Goal: Task Accomplishment & Management: Complete application form

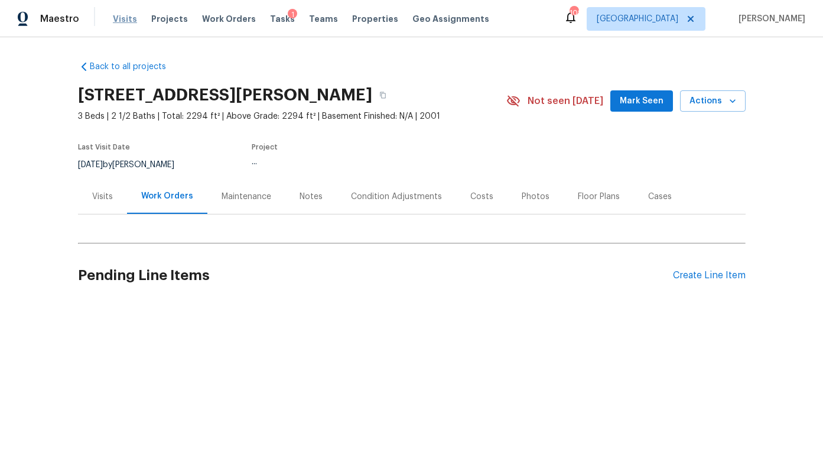
click at [122, 19] on span "Visits" at bounding box center [125, 19] width 24 height 12
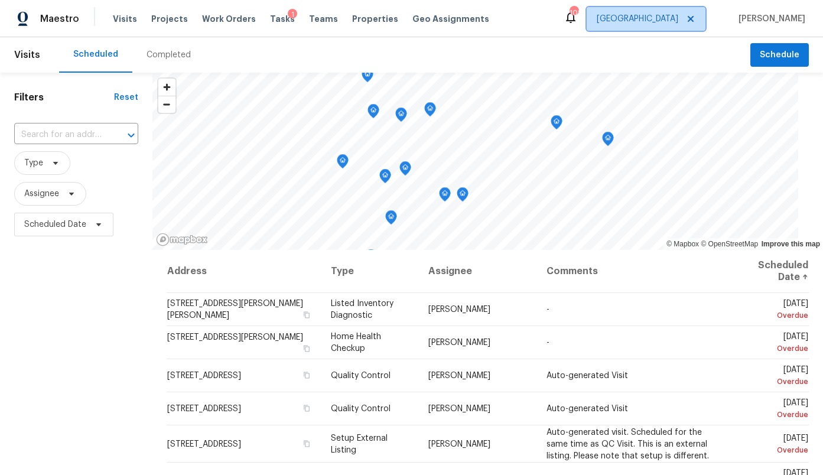
click at [678, 19] on span "[GEOGRAPHIC_DATA]" at bounding box center [638, 19] width 82 height 12
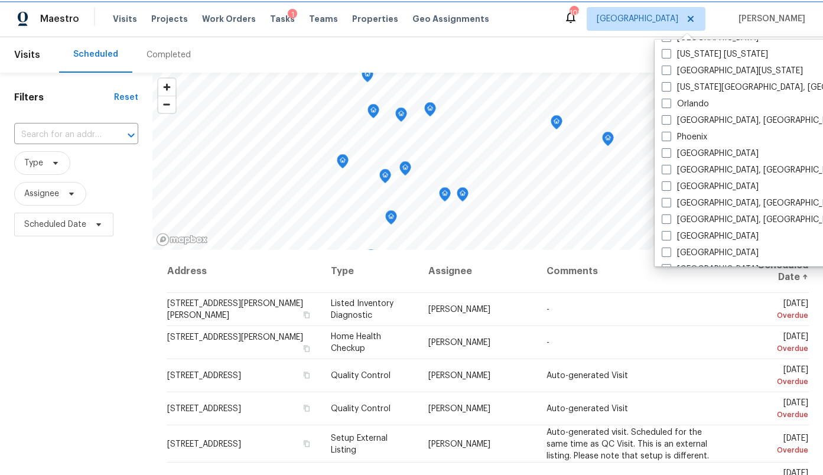
scroll to position [620, 0]
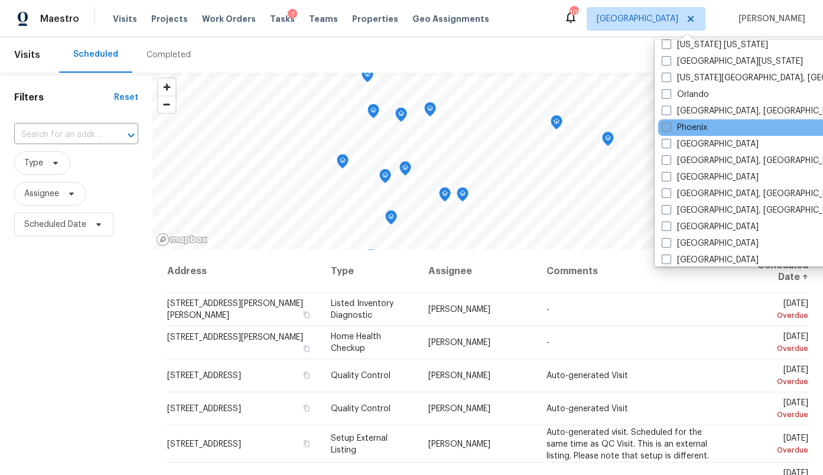
click at [702, 129] on label "Phoenix" at bounding box center [684, 128] width 45 height 12
click at [669, 129] on input "Phoenix" at bounding box center [666, 126] width 8 height 8
checkbox input "true"
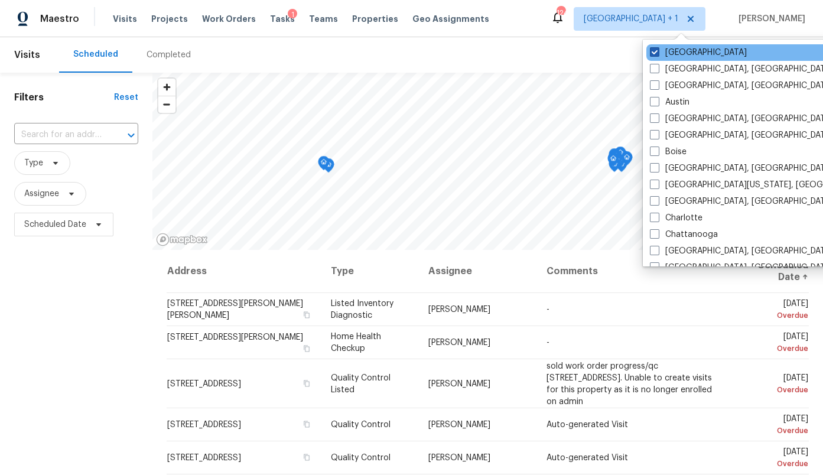
click at [668, 54] on label "[GEOGRAPHIC_DATA]" at bounding box center [698, 53] width 97 height 12
click at [657, 54] on input "[GEOGRAPHIC_DATA]" at bounding box center [654, 51] width 8 height 8
checkbox input "false"
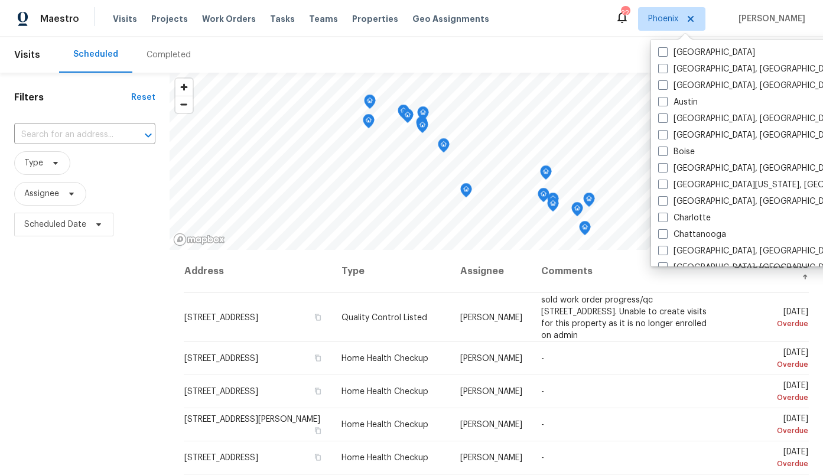
click at [166, 58] on div "Completed" at bounding box center [168, 55] width 44 height 12
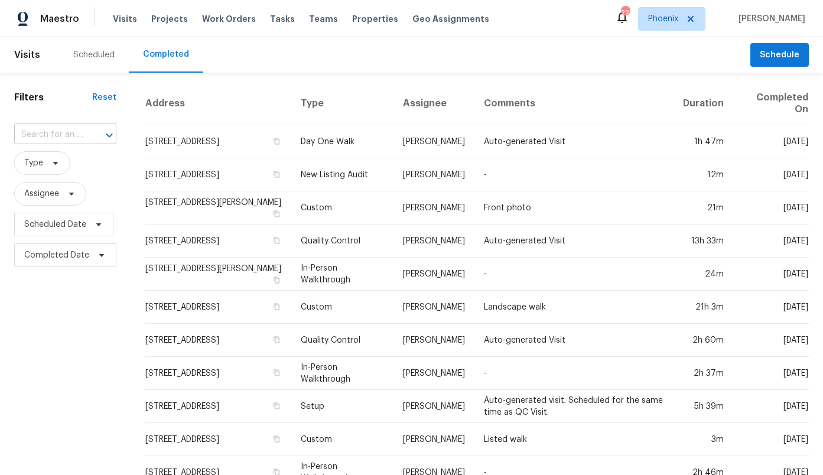
click at [52, 138] on input "text" at bounding box center [48, 135] width 69 height 18
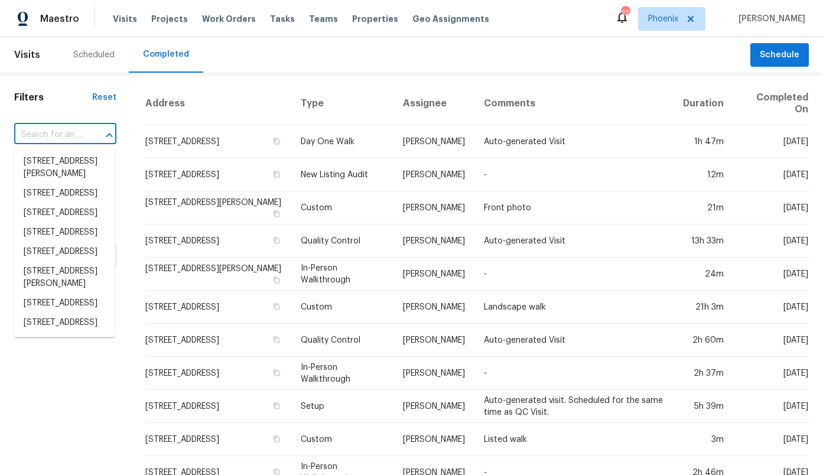
paste input "[STREET_ADDRESS]"
type input "[STREET_ADDRESS]"
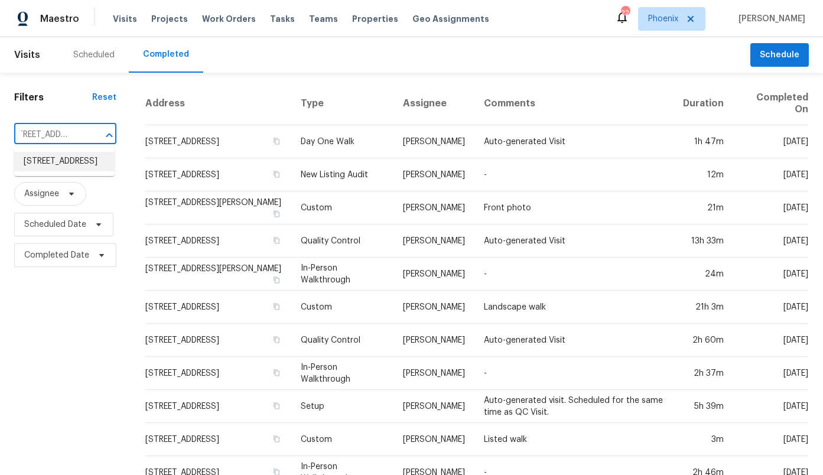
click at [53, 165] on li "[STREET_ADDRESS]" at bounding box center [64, 161] width 100 height 19
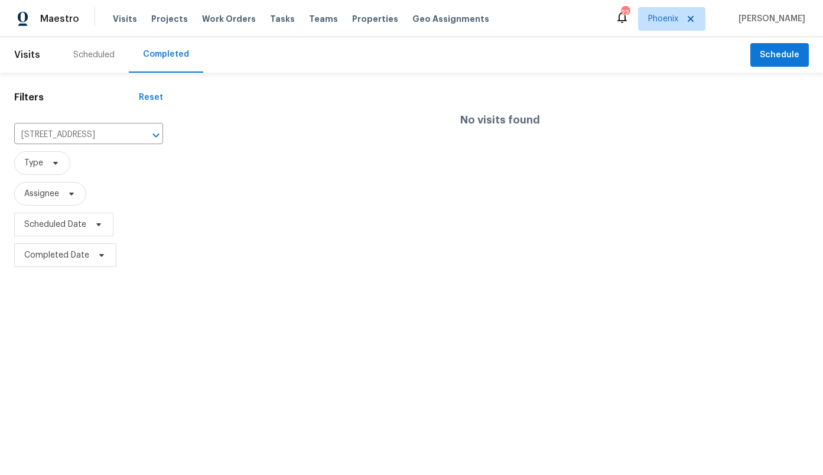
click at [99, 57] on div "Scheduled" at bounding box center [93, 55] width 41 height 12
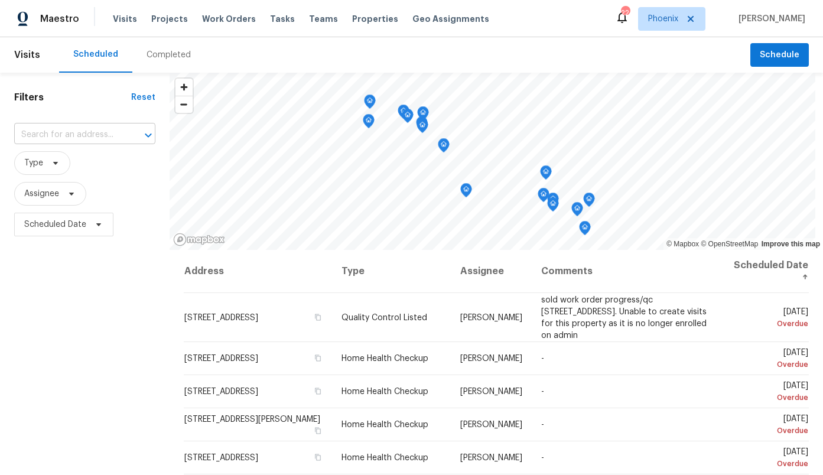
click at [69, 136] on input "text" at bounding box center [68, 135] width 108 height 18
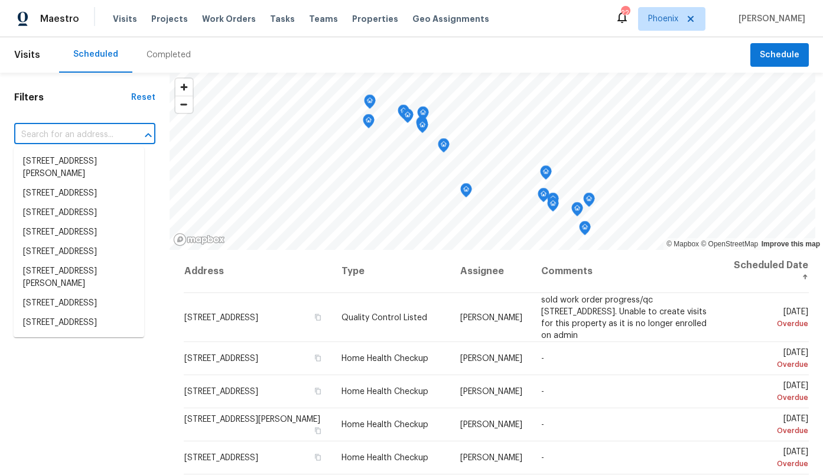
paste input "[STREET_ADDRESS]"
type input "[STREET_ADDRESS]"
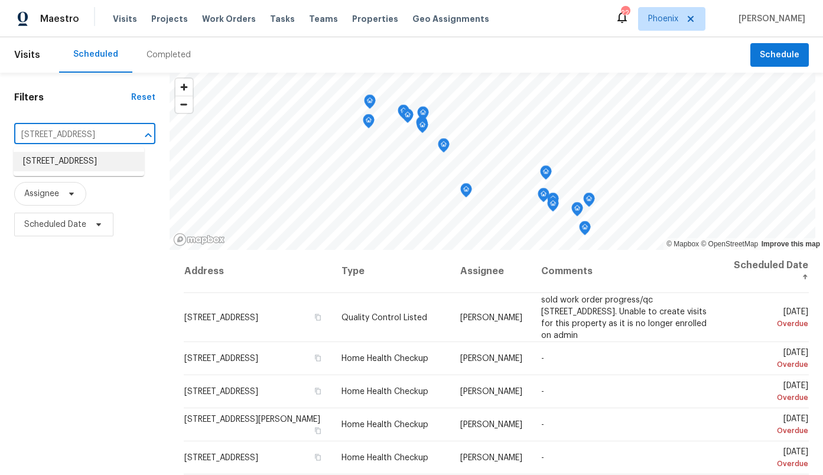
click at [70, 171] on li "[STREET_ADDRESS]" at bounding box center [79, 161] width 131 height 19
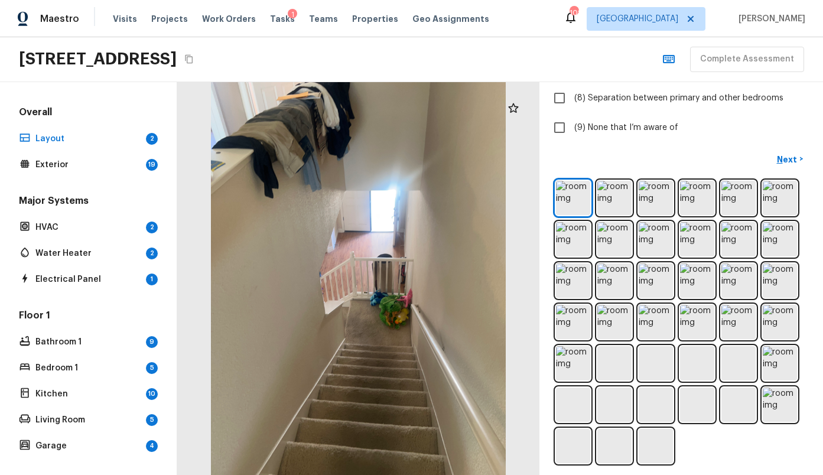
scroll to position [308, 0]
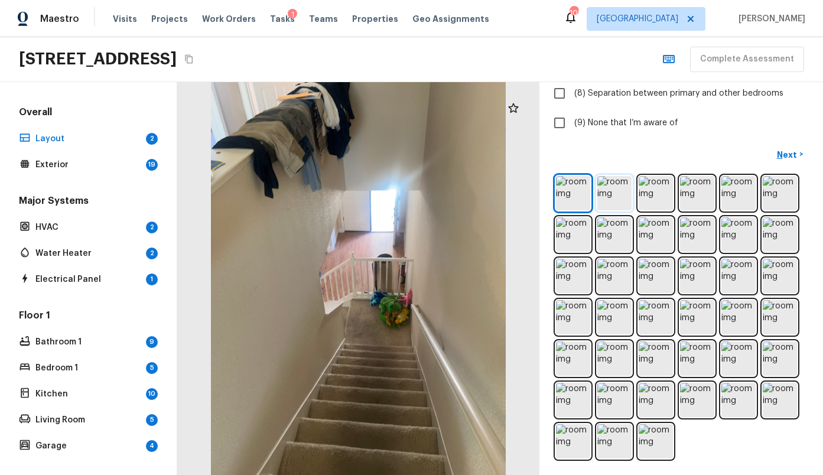
click at [621, 198] on img at bounding box center [614, 193] width 34 height 34
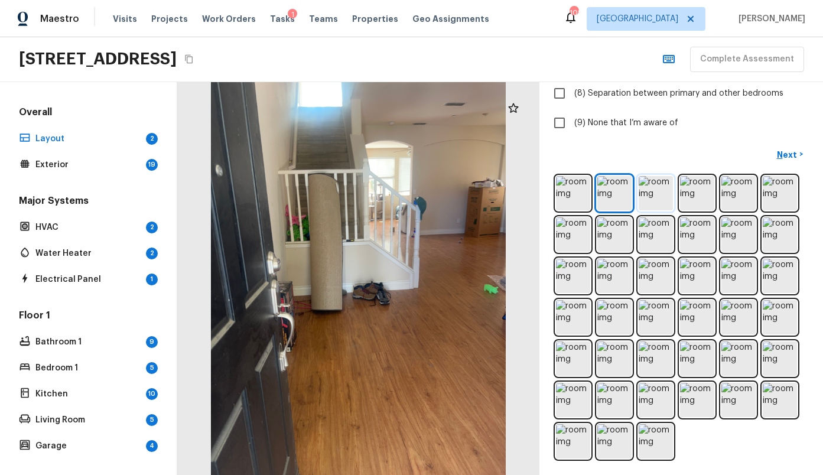
click at [652, 196] on img at bounding box center [656, 193] width 34 height 34
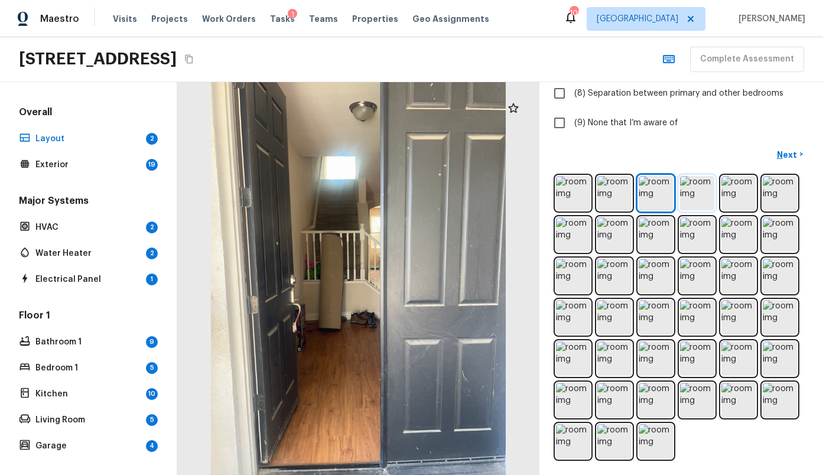
click at [682, 196] on img at bounding box center [697, 193] width 34 height 34
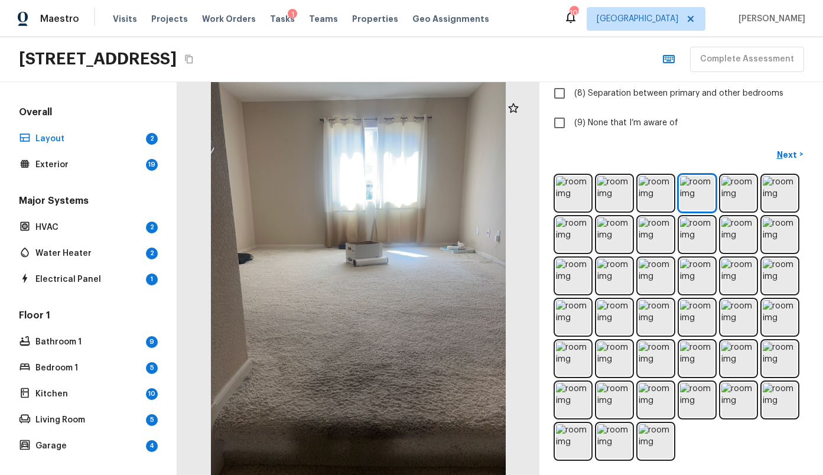
click at [715, 200] on div at bounding box center [680, 317] width 255 height 287
click at [735, 200] on img at bounding box center [738, 193] width 34 height 34
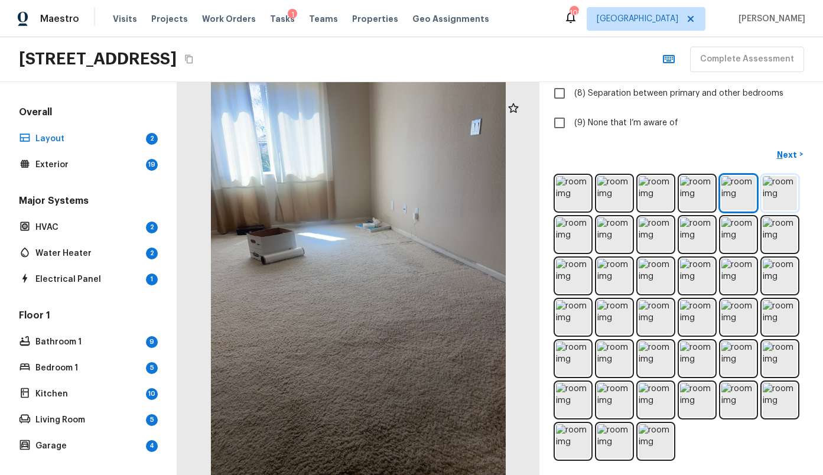
click at [779, 182] on img at bounding box center [780, 193] width 34 height 34
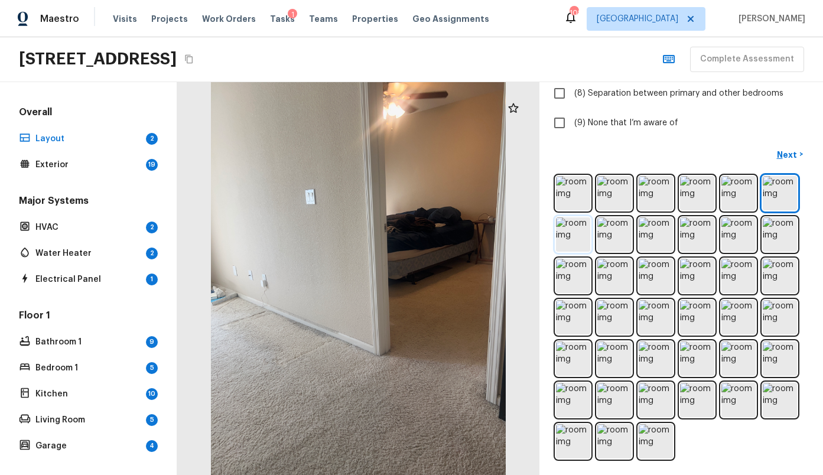
click at [565, 237] on img at bounding box center [573, 234] width 34 height 34
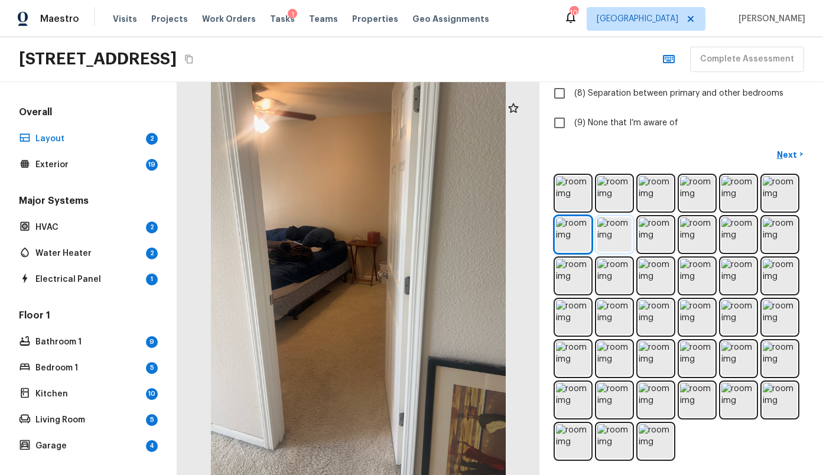
click at [612, 240] on img at bounding box center [614, 234] width 34 height 34
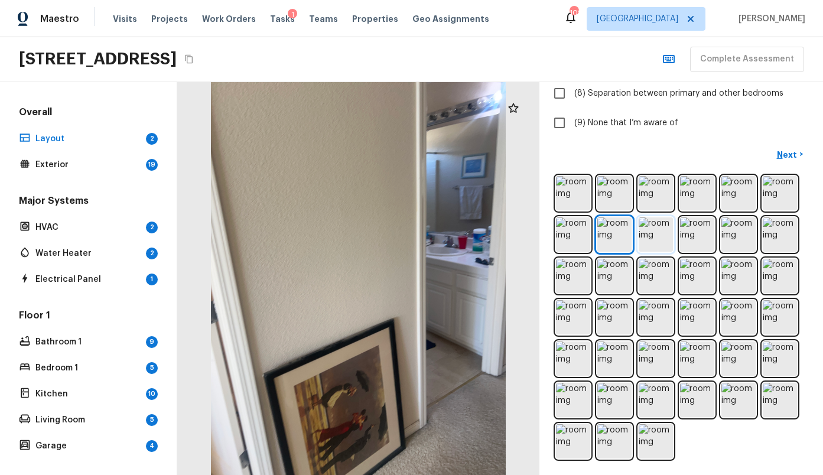
click at [649, 245] on img at bounding box center [656, 234] width 34 height 34
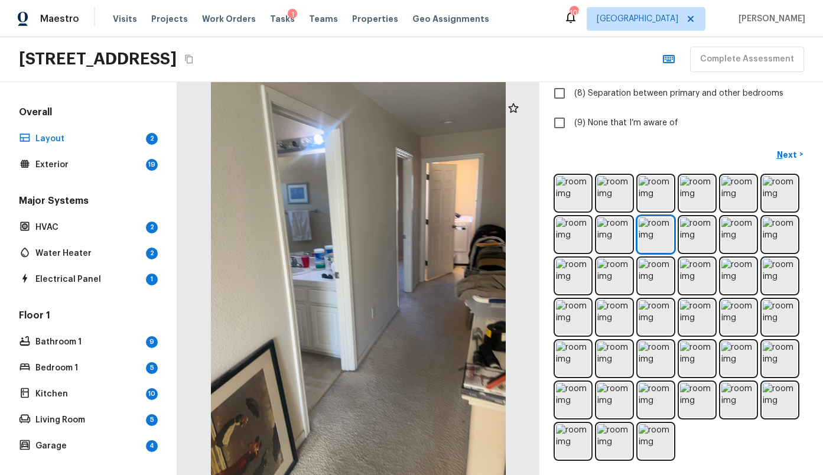
click at [675, 243] on div at bounding box center [680, 317] width 255 height 287
click at [689, 243] on img at bounding box center [697, 234] width 34 height 34
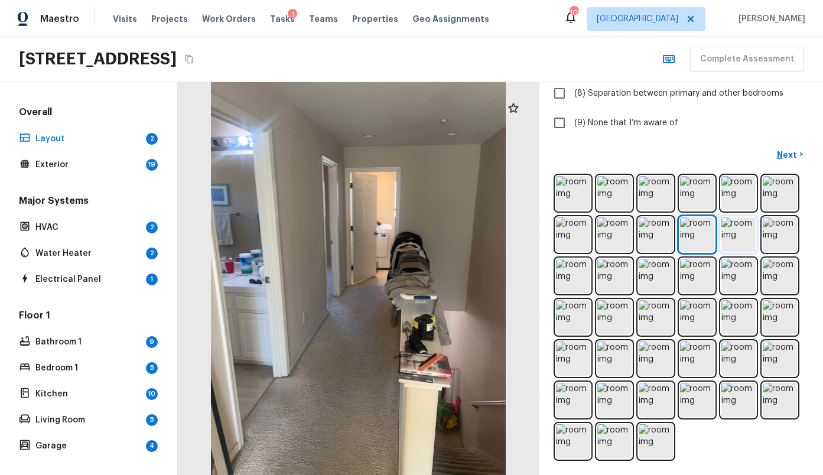
click at [728, 239] on img at bounding box center [738, 234] width 34 height 34
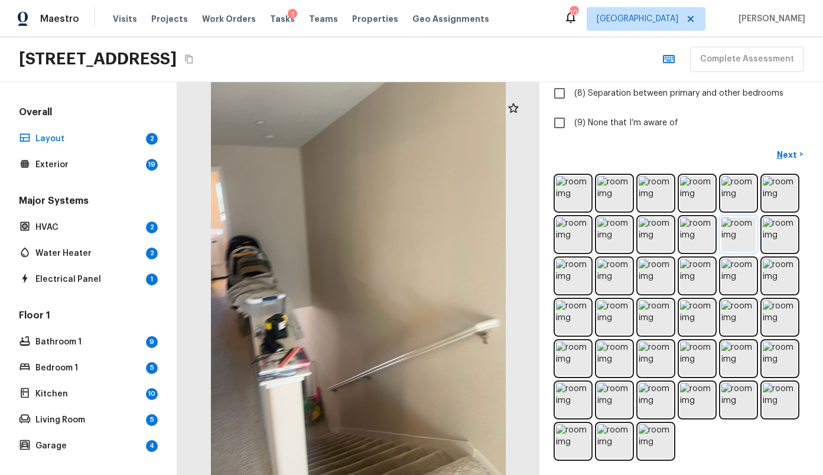
click at [754, 240] on img at bounding box center [738, 234] width 34 height 34
click at [774, 240] on img at bounding box center [780, 234] width 34 height 34
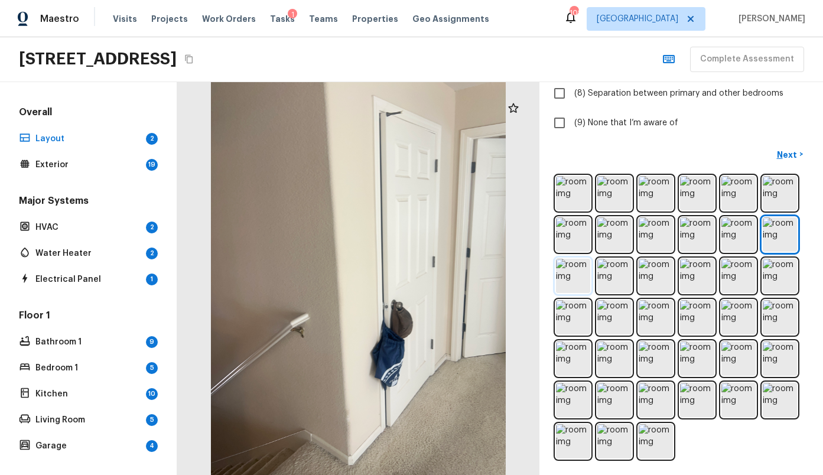
click at [574, 274] on img at bounding box center [573, 276] width 34 height 34
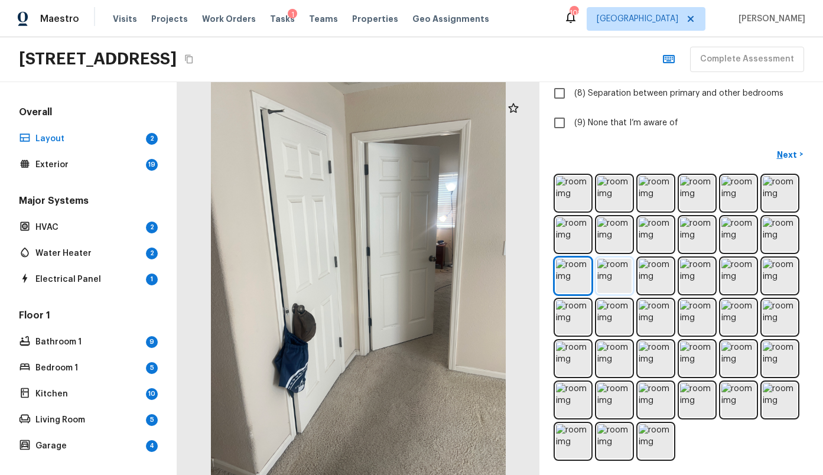
click at [611, 278] on img at bounding box center [614, 276] width 34 height 34
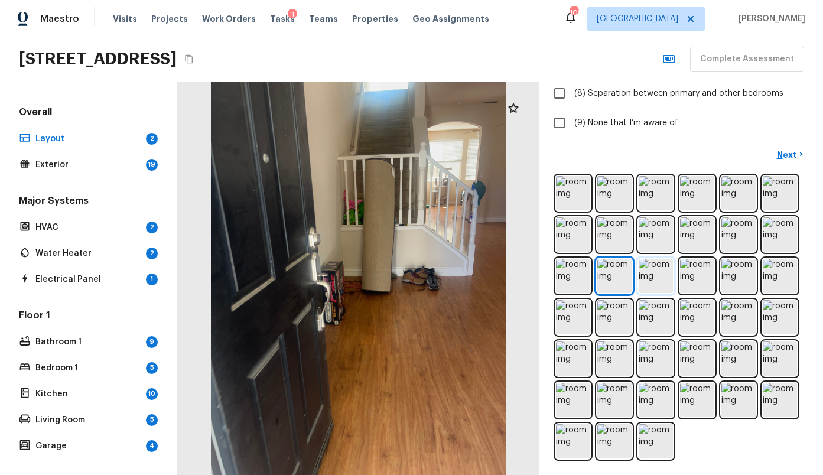
click at [644, 282] on img at bounding box center [656, 276] width 34 height 34
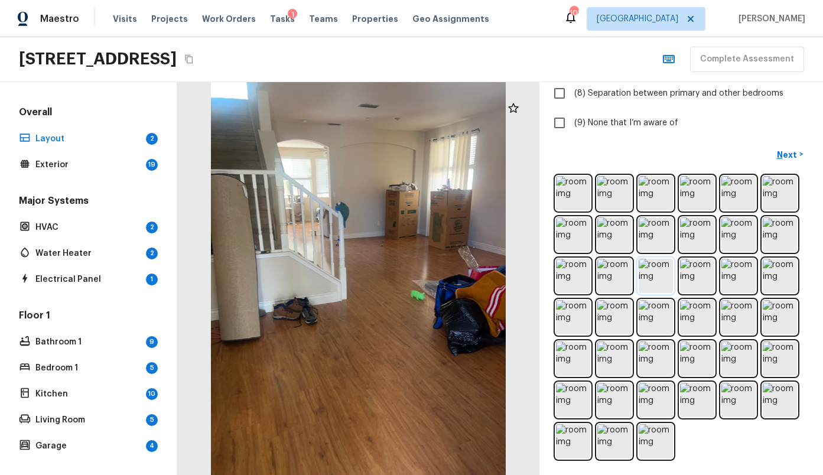
click at [662, 281] on img at bounding box center [656, 276] width 34 height 34
click at [703, 276] on img at bounding box center [697, 276] width 34 height 34
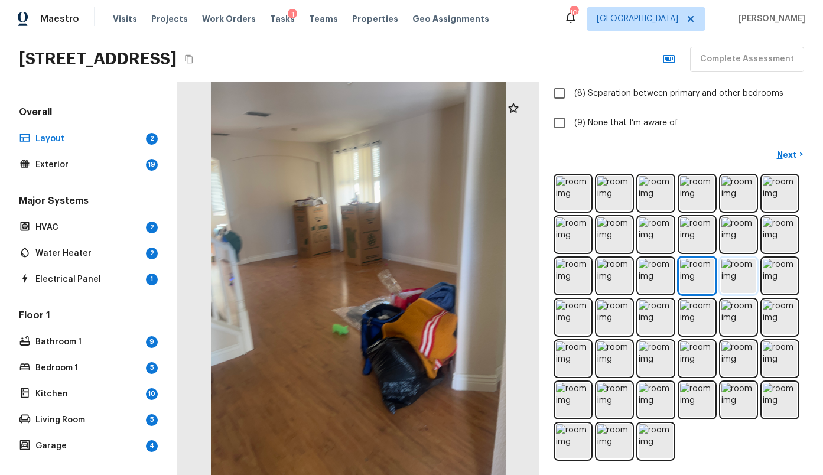
click at [730, 274] on img at bounding box center [738, 276] width 34 height 34
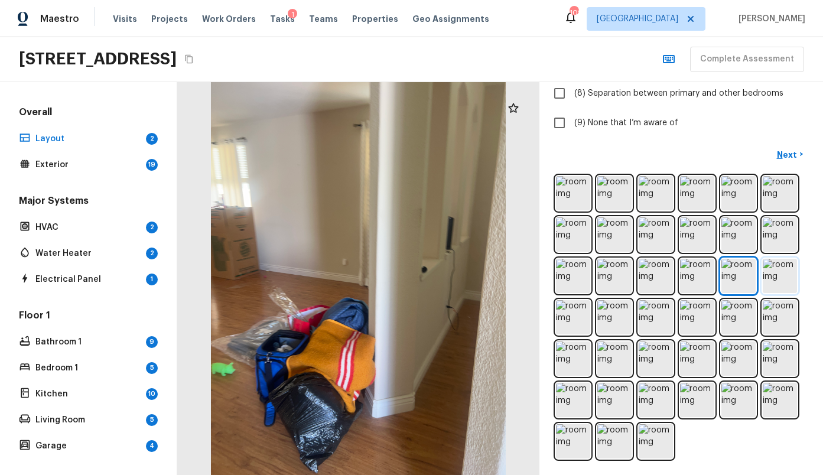
click at [763, 274] on img at bounding box center [780, 276] width 34 height 34
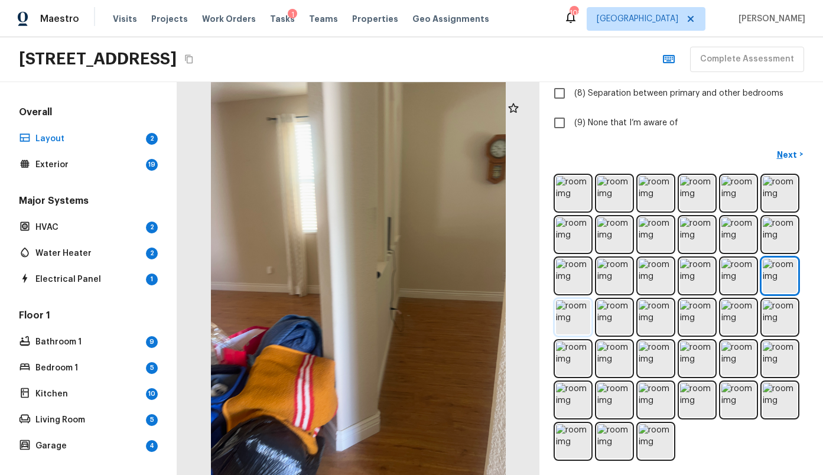
click at [566, 324] on img at bounding box center [573, 317] width 34 height 34
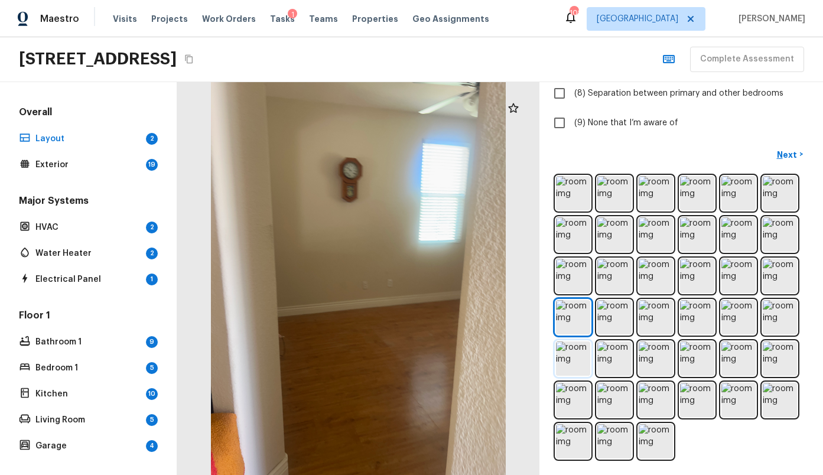
click at [572, 353] on img at bounding box center [573, 358] width 34 height 34
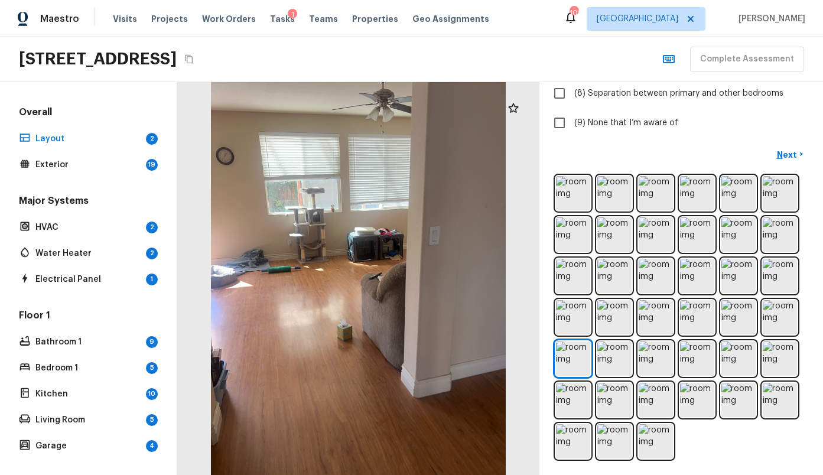
click at [575, 379] on div at bounding box center [680, 317] width 255 height 287
click at [614, 367] on img at bounding box center [614, 358] width 34 height 34
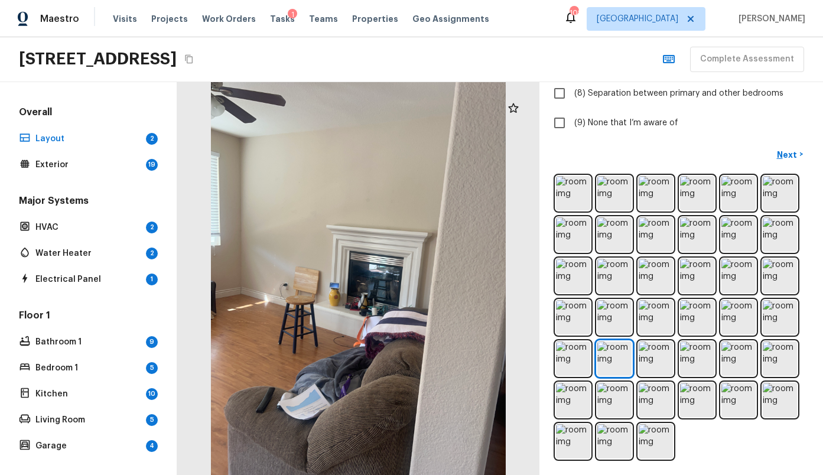
click at [636, 378] on div at bounding box center [680, 317] width 255 height 287
click at [656, 393] on img at bounding box center [656, 400] width 34 height 34
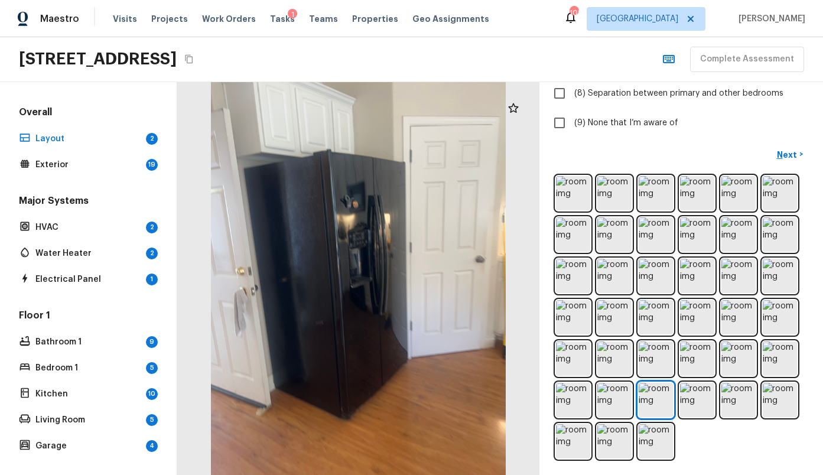
click at [634, 420] on div at bounding box center [680, 317] width 255 height 287
click at [672, 357] on img at bounding box center [656, 358] width 34 height 34
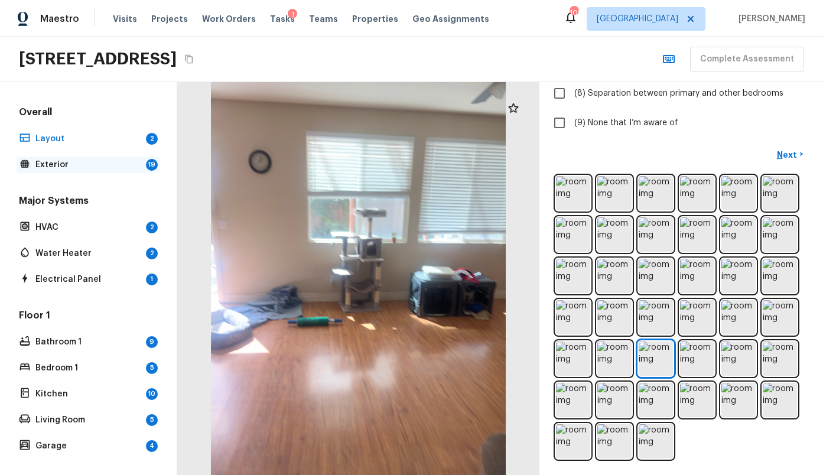
click at [46, 164] on p "Exterior" at bounding box center [88, 165] width 106 height 12
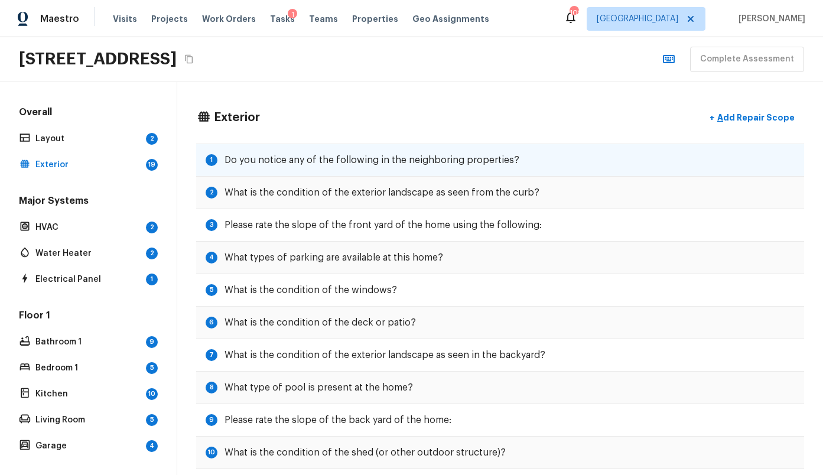
click at [272, 157] on h5 "Do you notice any of the following in the neighboring properties?" at bounding box center [371, 160] width 295 height 13
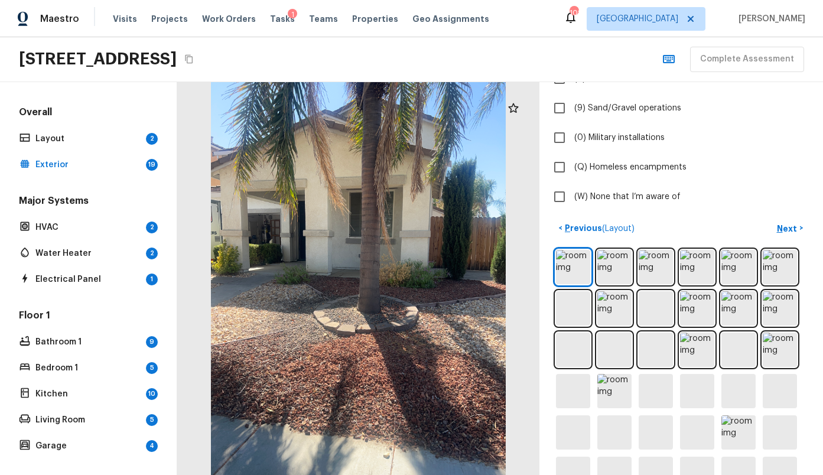
scroll to position [345, 0]
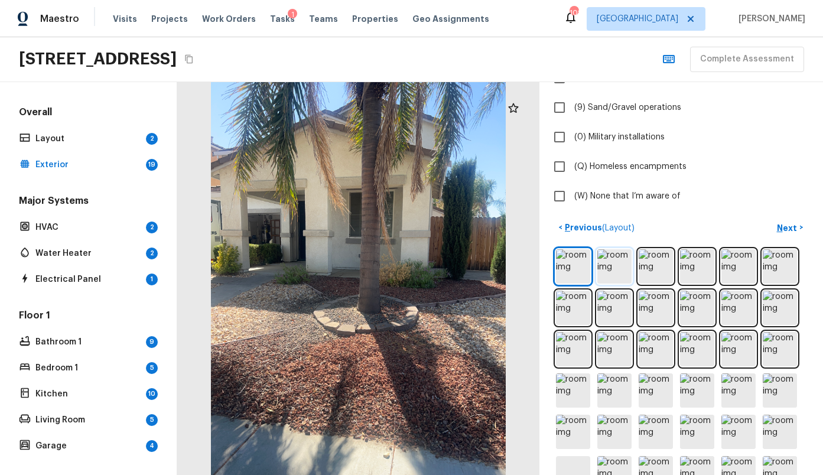
click at [610, 273] on img at bounding box center [614, 266] width 34 height 34
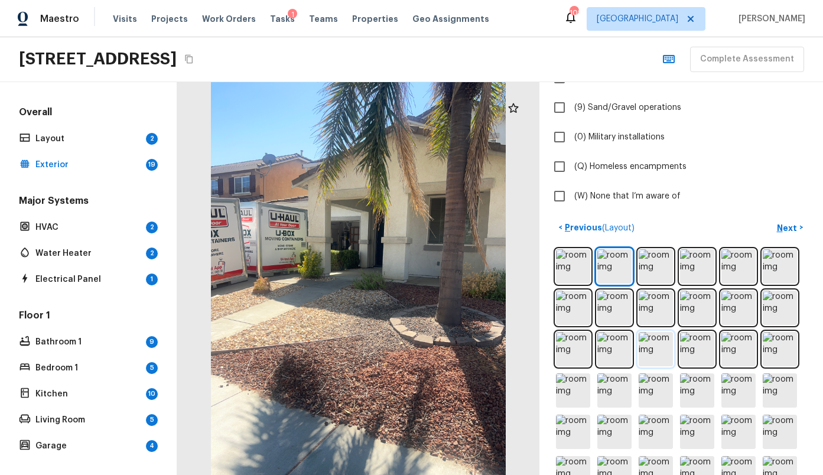
click at [655, 346] on img at bounding box center [656, 349] width 34 height 34
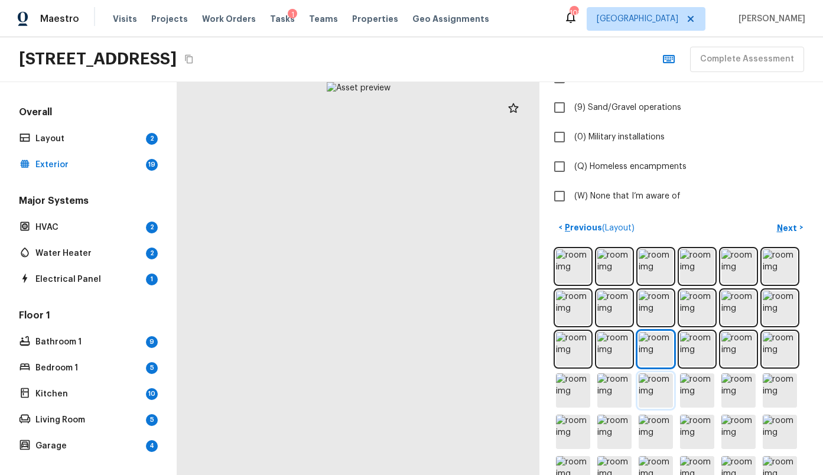
click at [653, 386] on img at bounding box center [656, 390] width 34 height 34
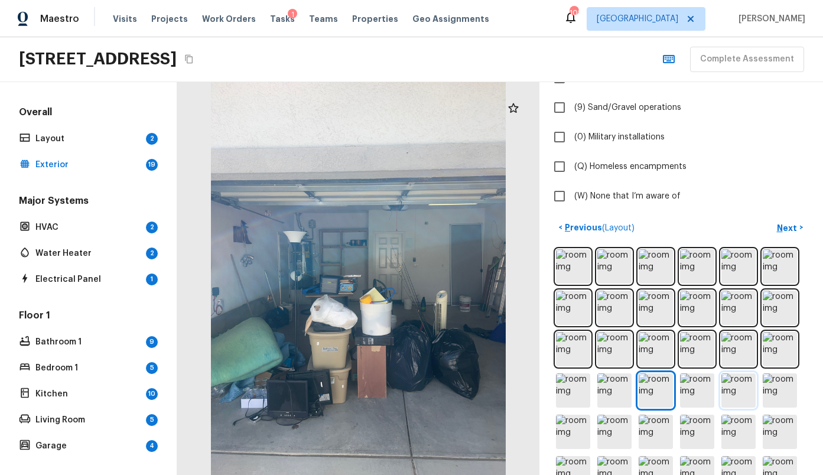
click at [732, 387] on img at bounding box center [738, 390] width 34 height 34
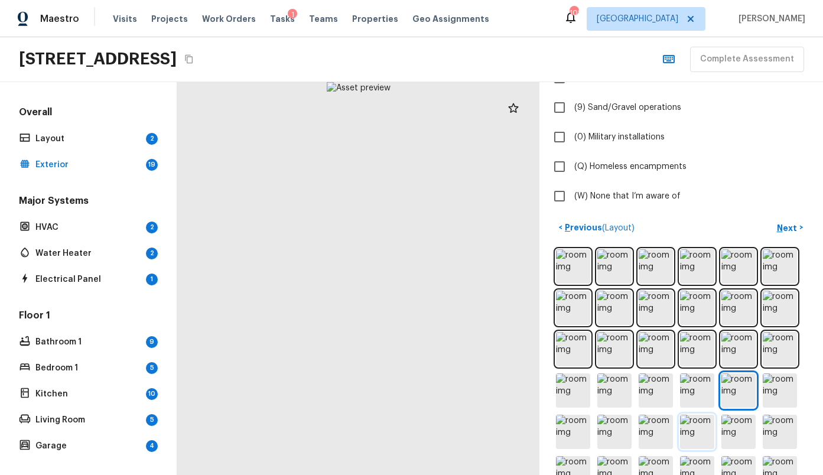
click at [687, 419] on img at bounding box center [697, 432] width 34 height 34
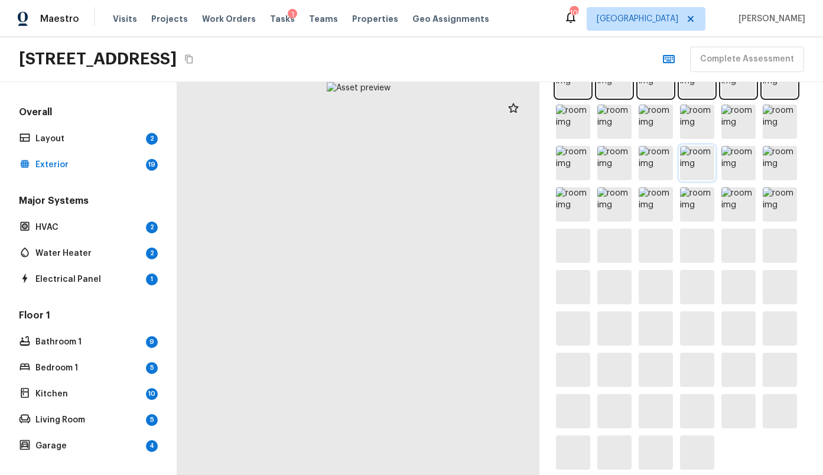
scroll to position [625, 0]
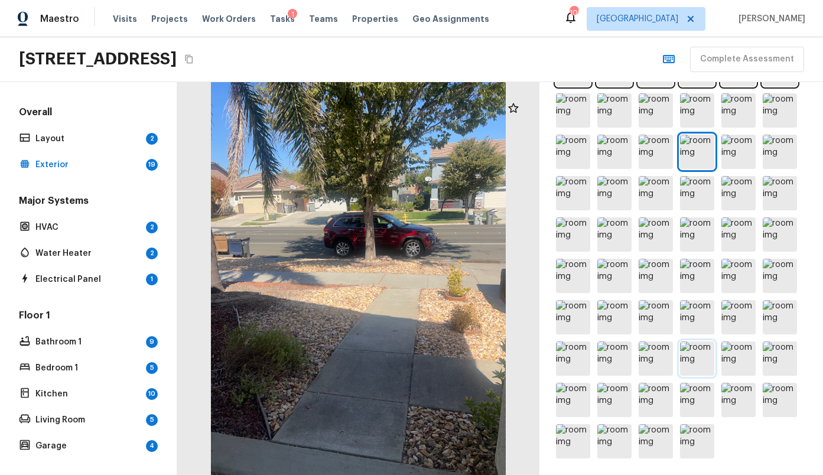
click at [682, 358] on img at bounding box center [697, 358] width 34 height 34
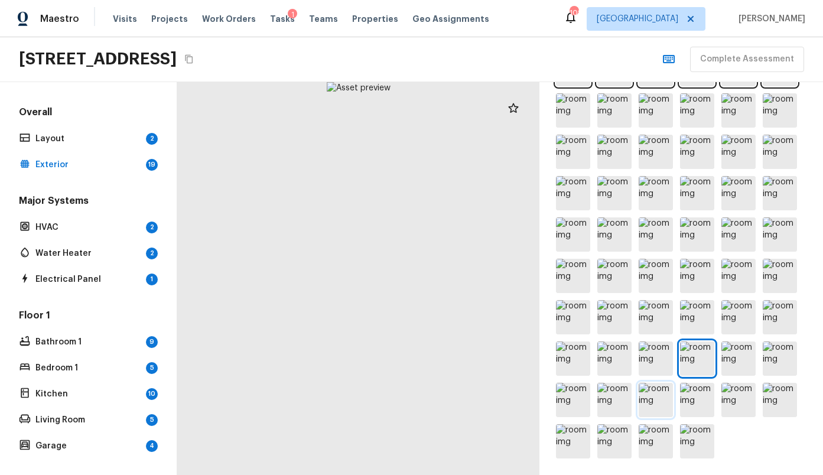
click at [646, 385] on img at bounding box center [656, 400] width 34 height 34
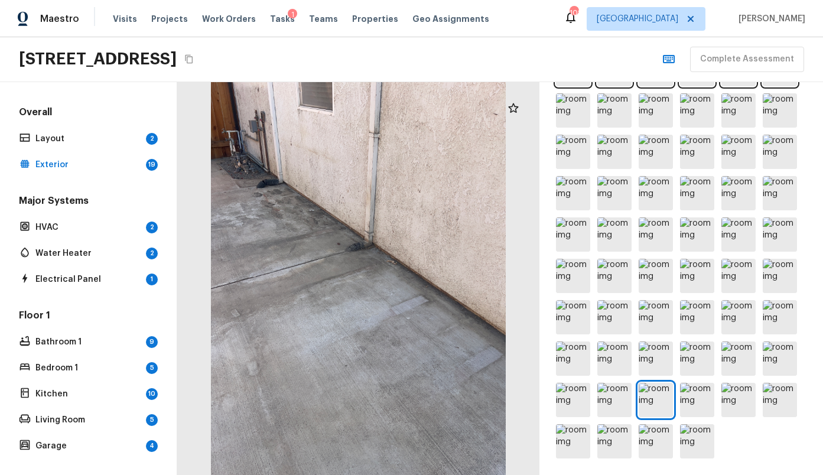
click at [632, 326] on div at bounding box center [680, 214] width 255 height 494
click at [636, 283] on div at bounding box center [680, 214] width 255 height 494
click at [646, 238] on img at bounding box center [656, 234] width 34 height 34
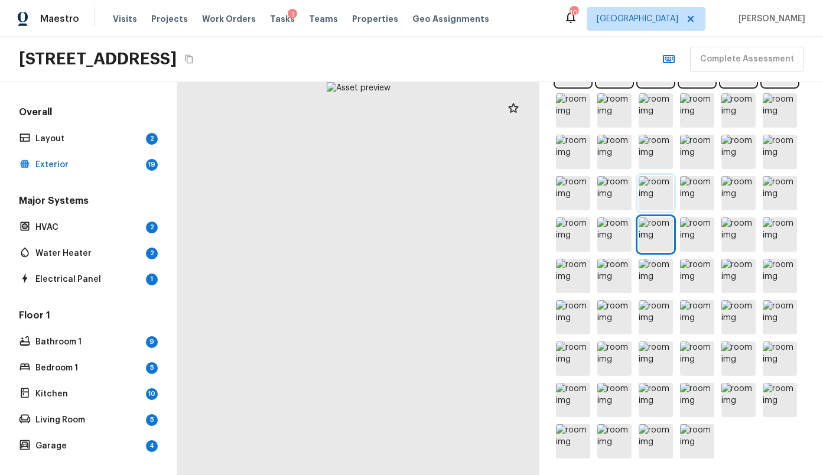
click at [649, 209] on img at bounding box center [656, 193] width 34 height 34
click at [649, 197] on img at bounding box center [656, 193] width 34 height 34
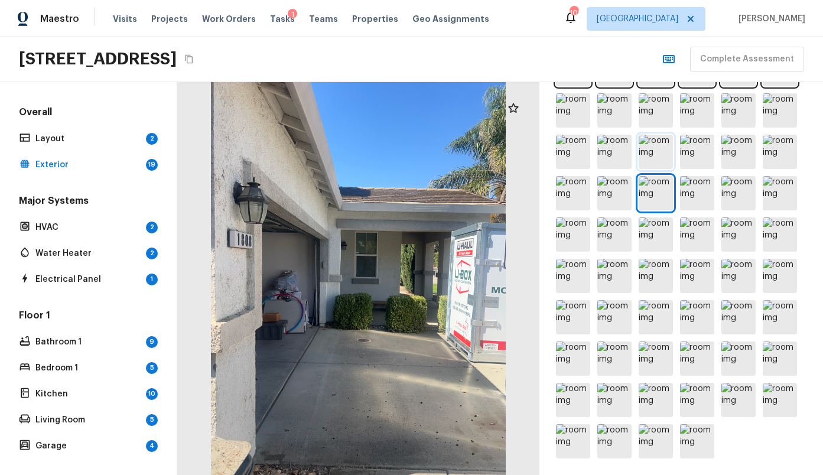
click at [652, 154] on img at bounding box center [656, 152] width 34 height 34
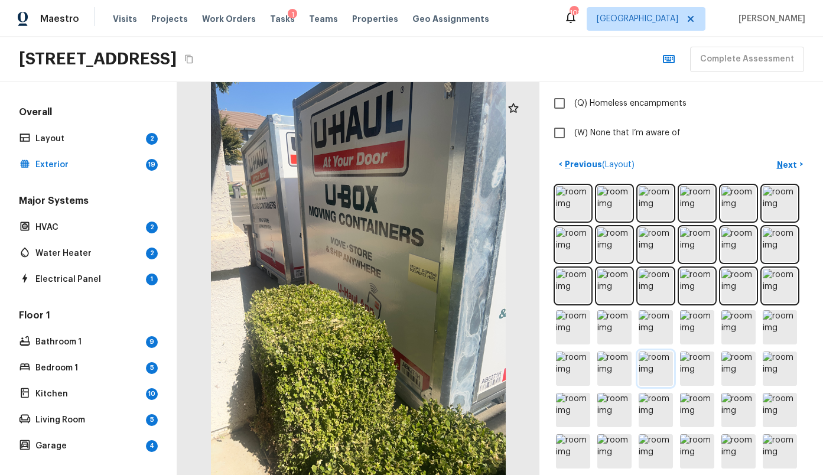
scroll to position [351, 0]
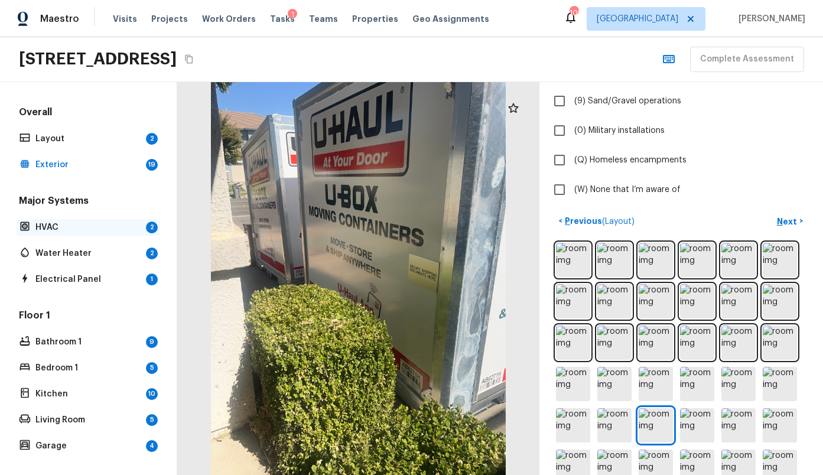
click at [71, 230] on p "HVAC" at bounding box center [88, 228] width 106 height 12
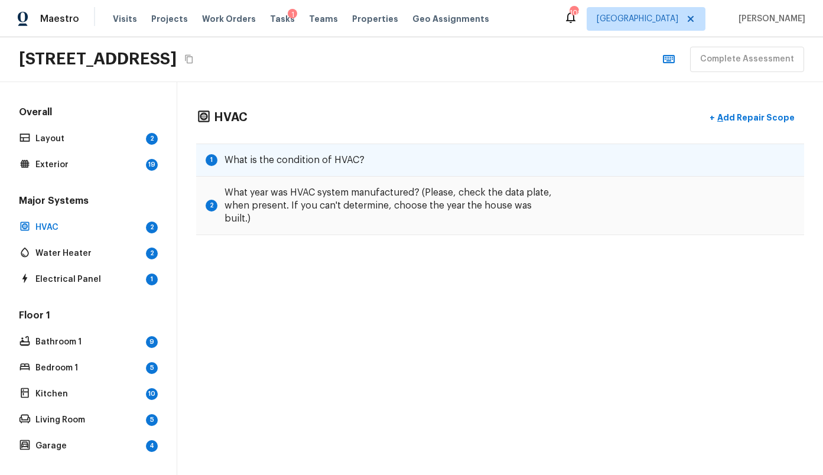
click at [285, 152] on div "1 What is the condition of HVAC?" at bounding box center [500, 160] width 608 height 33
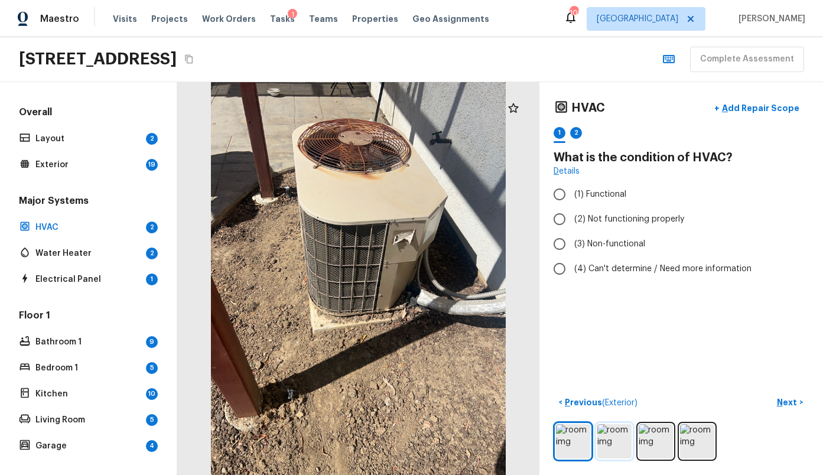
click at [614, 442] on img at bounding box center [614, 441] width 34 height 34
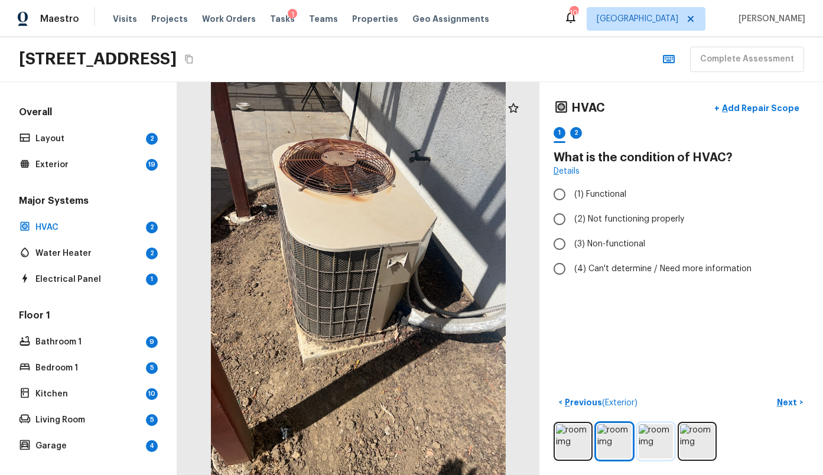
click at [646, 441] on img at bounding box center [656, 441] width 34 height 34
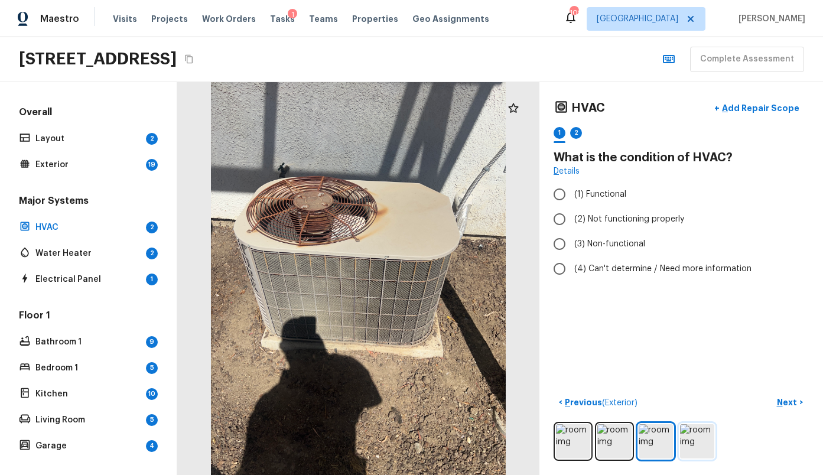
click at [691, 437] on img at bounding box center [697, 441] width 34 height 34
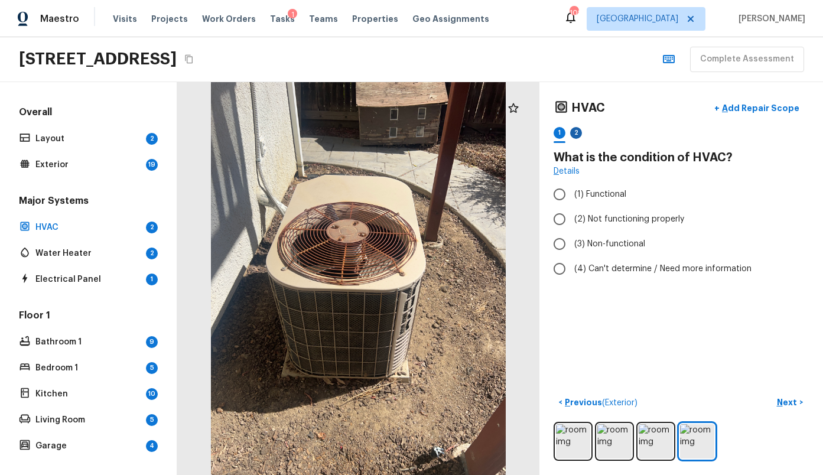
click at [573, 136] on div "2" at bounding box center [576, 133] width 12 height 12
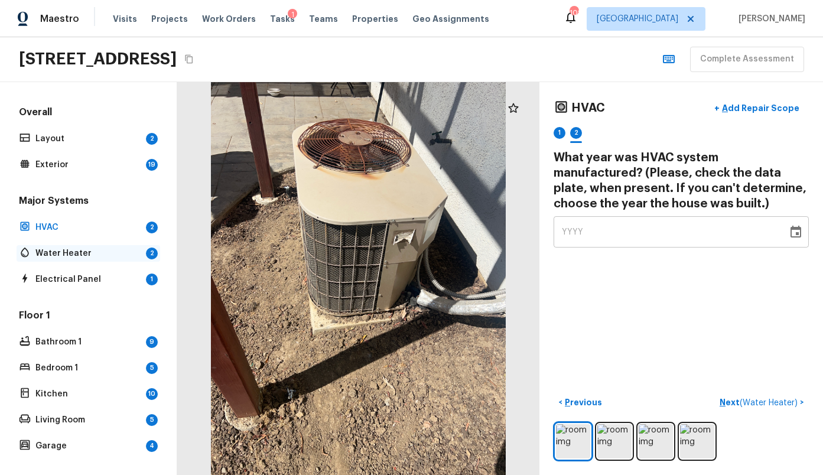
click at [73, 249] on p "Water Heater" at bounding box center [88, 254] width 106 height 12
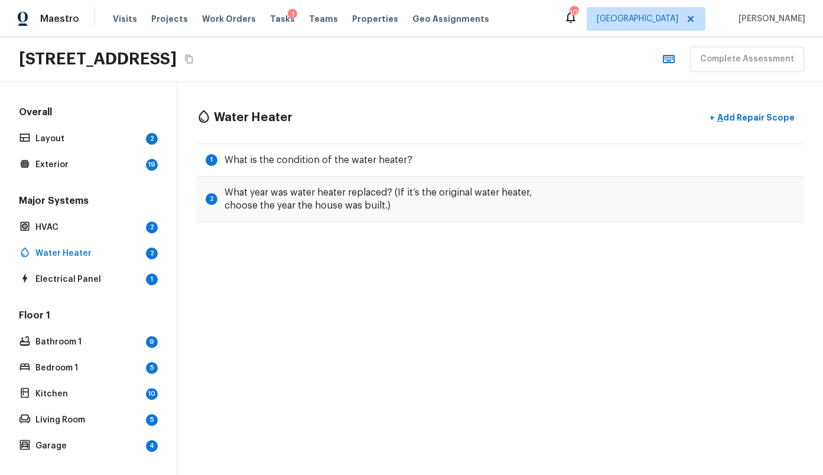
click at [69, 268] on div "Major Systems HVAC 2 Water Heater 2 Electrical Panel 1" at bounding box center [89, 240] width 144 height 93
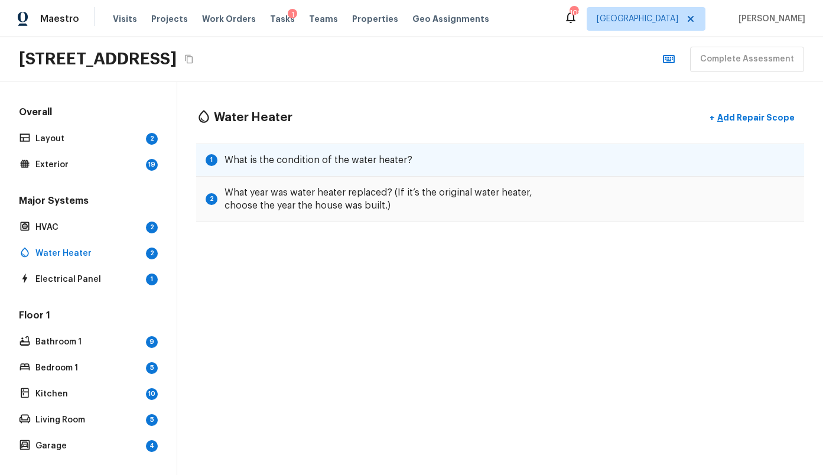
click at [274, 152] on div "1 What is the condition of the water heater?" at bounding box center [500, 160] width 608 height 33
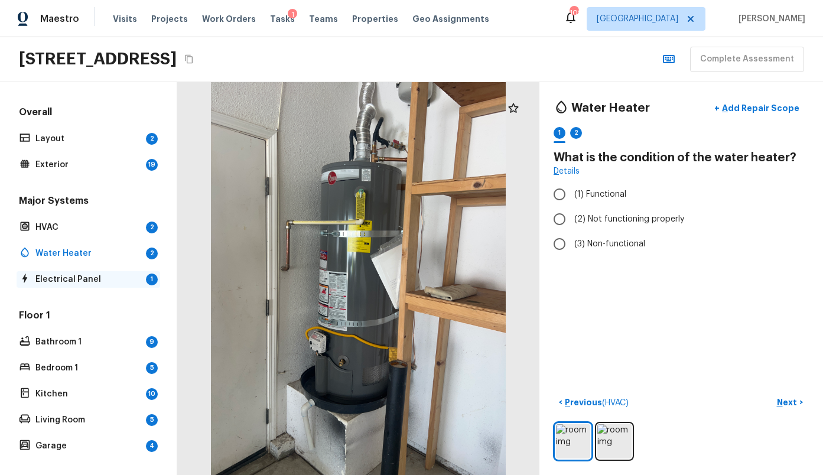
click at [73, 279] on p "Electrical Panel" at bounding box center [88, 280] width 106 height 12
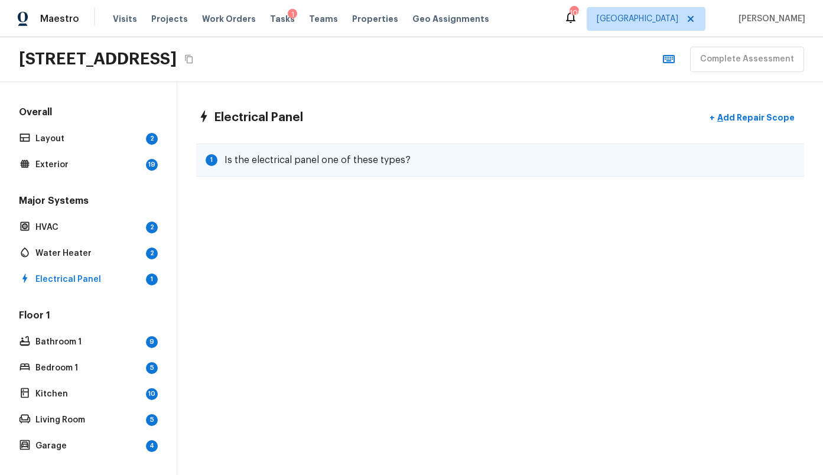
click at [253, 164] on h5 "Is the electrical panel one of these types?" at bounding box center [317, 160] width 186 height 13
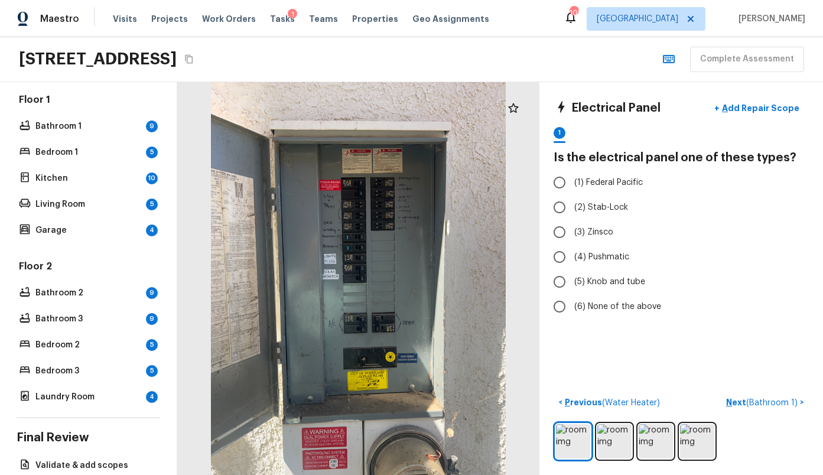
scroll to position [216, 0]
click at [86, 132] on div "Bathroom 1 9" at bounding box center [89, 126] width 144 height 17
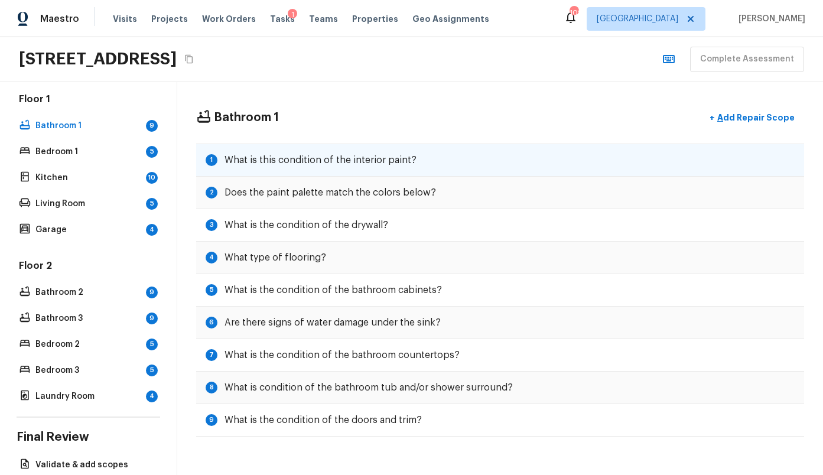
click at [284, 168] on div "1 What is this condition of the interior paint?" at bounding box center [500, 160] width 608 height 33
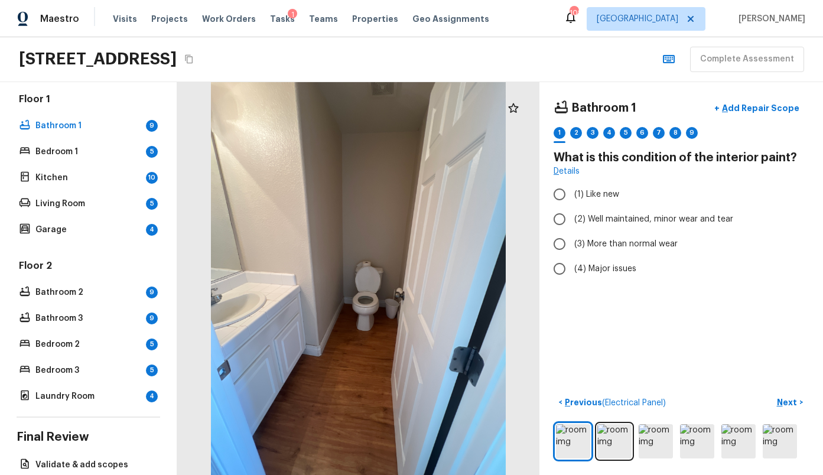
scroll to position [0, 0]
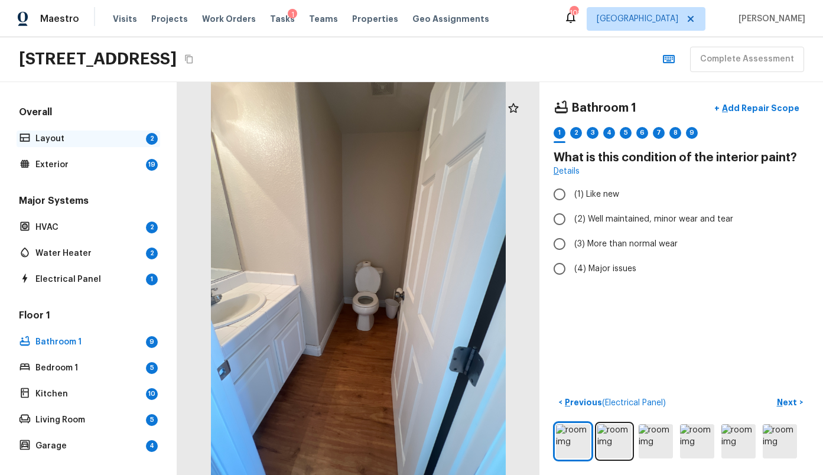
click at [70, 136] on p "Layout" at bounding box center [88, 139] width 106 height 12
